Goal: Task Accomplishment & Management: Manage account settings

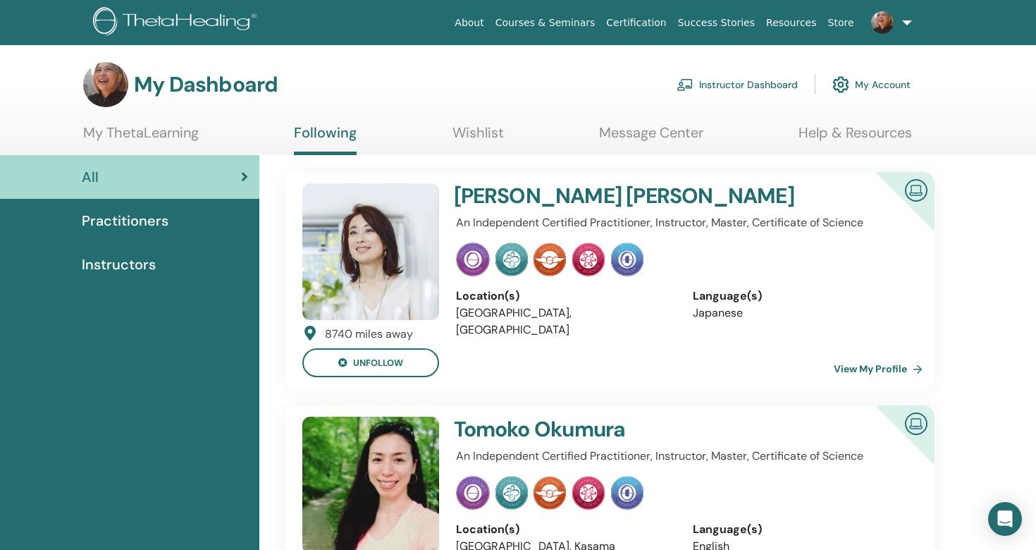
click at [751, 89] on link "Instructor Dashboard" at bounding box center [736, 84] width 121 height 31
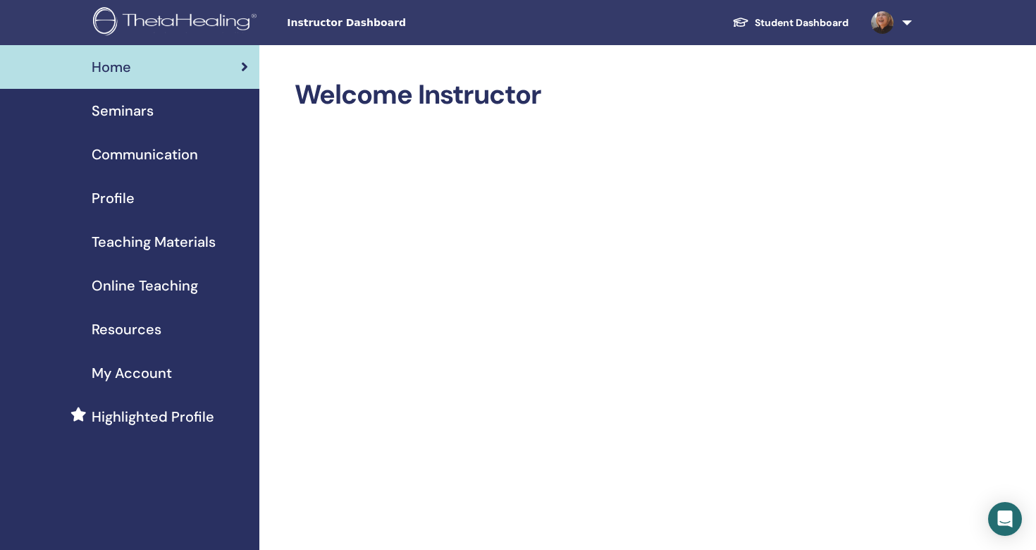
click at [136, 106] on span "Seminars" at bounding box center [123, 110] width 62 height 21
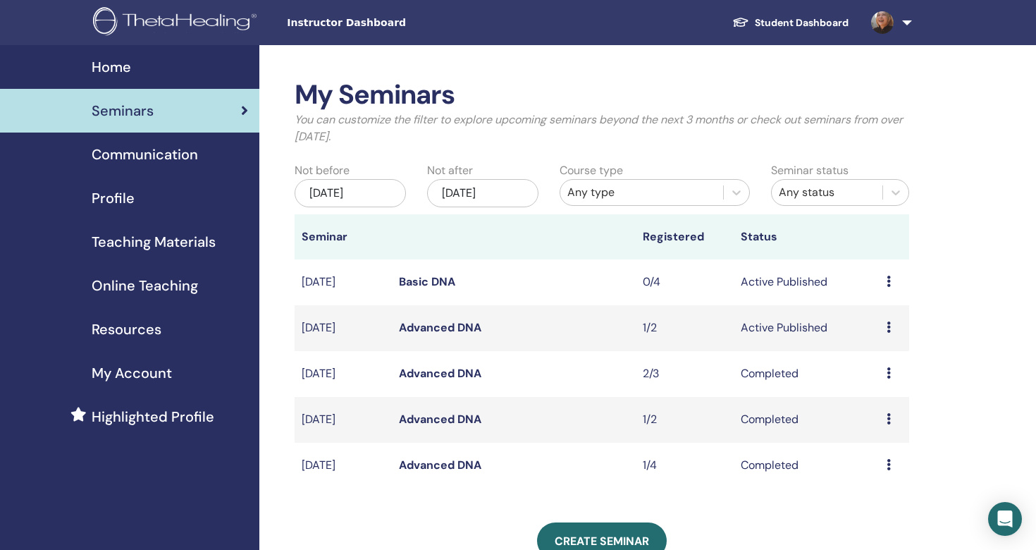
click at [407, 283] on link "Basic DNA" at bounding box center [427, 281] width 56 height 15
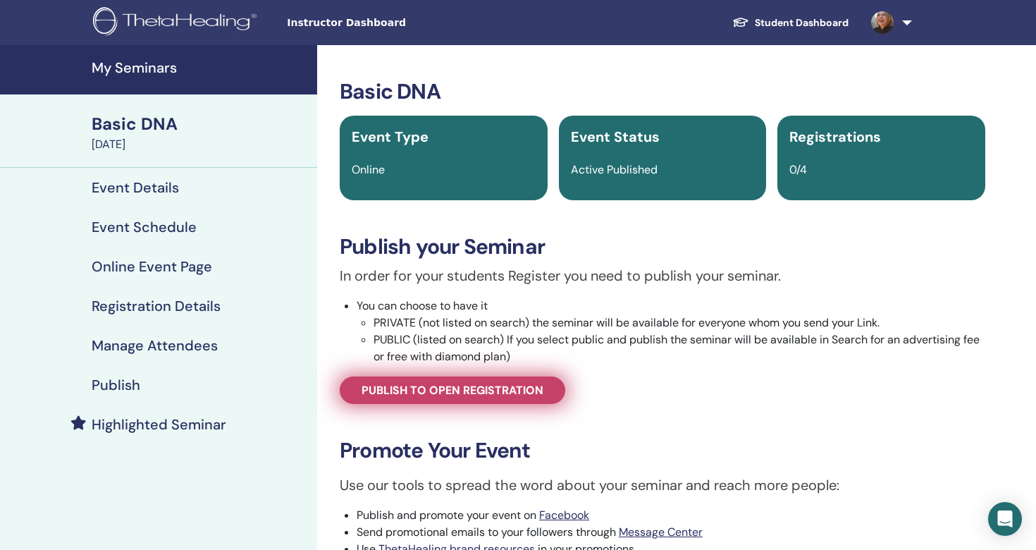
click at [422, 390] on span "Publish to open registration" at bounding box center [452, 390] width 182 height 15
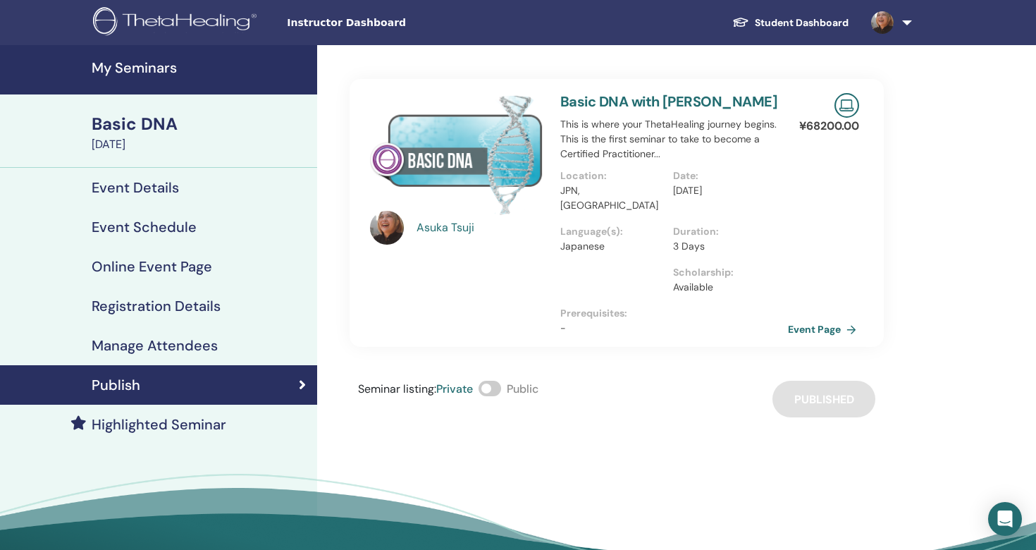
click at [793, 318] on link "Event Page" at bounding box center [825, 328] width 74 height 21
